Goal: Task Accomplishment & Management: Complete application form

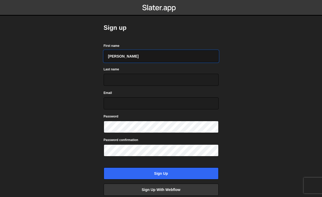
type input "[PERSON_NAME]"
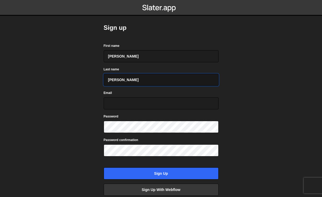
type input "Kluge"
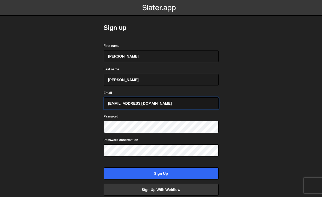
type input "a.kluge1404@icloud.com"
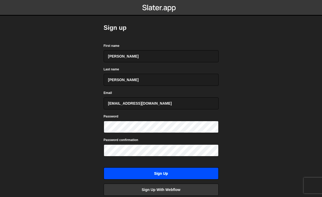
click at [158, 175] on input "Sign up" at bounding box center [161, 173] width 115 height 12
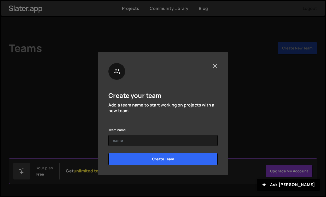
click at [215, 64] on button "Close" at bounding box center [214, 65] width 5 height 5
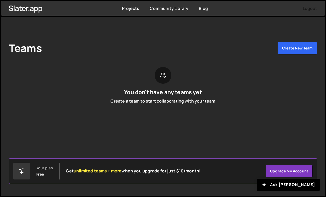
click at [39, 173] on div "Free" at bounding box center [40, 174] width 8 height 4
click at [25, 172] on div at bounding box center [21, 170] width 17 height 17
click at [136, 9] on link "Projects" at bounding box center [130, 8] width 17 height 6
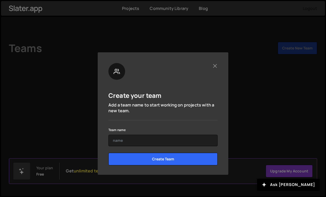
click at [212, 67] on div at bounding box center [162, 71] width 109 height 17
click at [214, 67] on button "Close" at bounding box center [214, 65] width 5 height 5
